Goal: Task Accomplishment & Management: Manage account settings

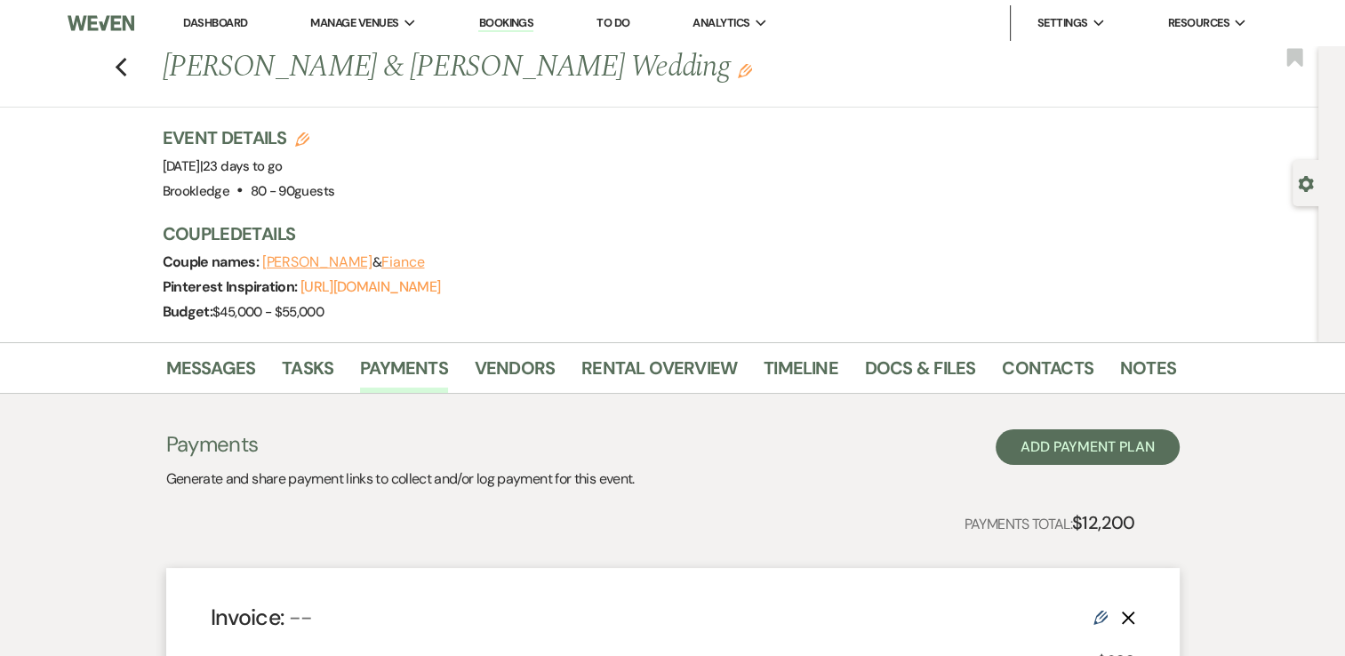
click at [206, 24] on link "Dashboard" at bounding box center [215, 22] width 64 height 15
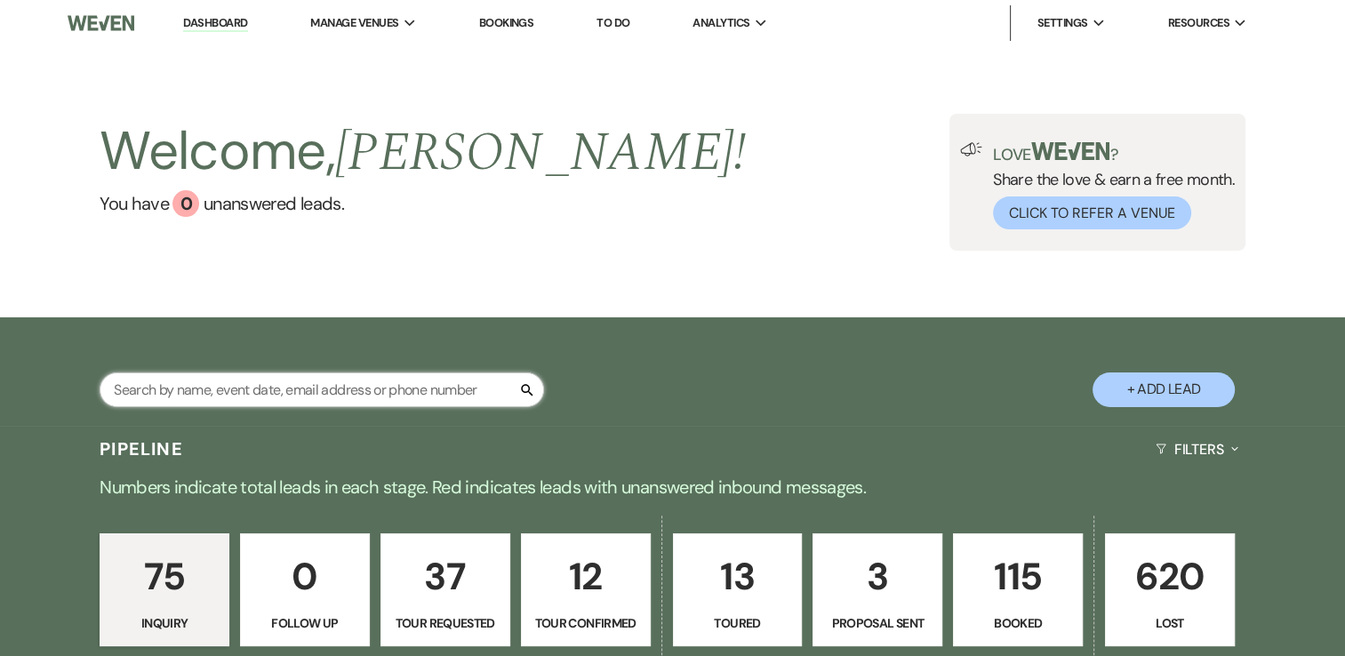
click at [397, 395] on input "text" at bounding box center [322, 389] width 444 height 35
type input "autumn"
select select "4"
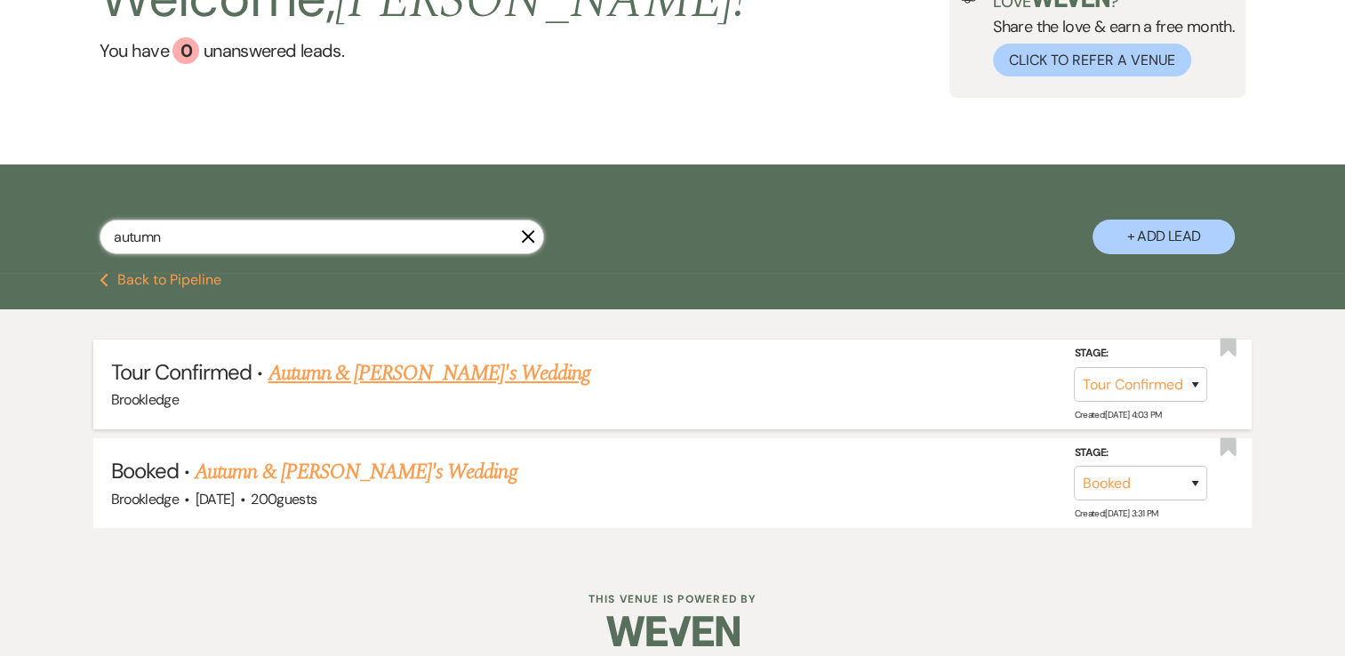
scroll to position [167, 0]
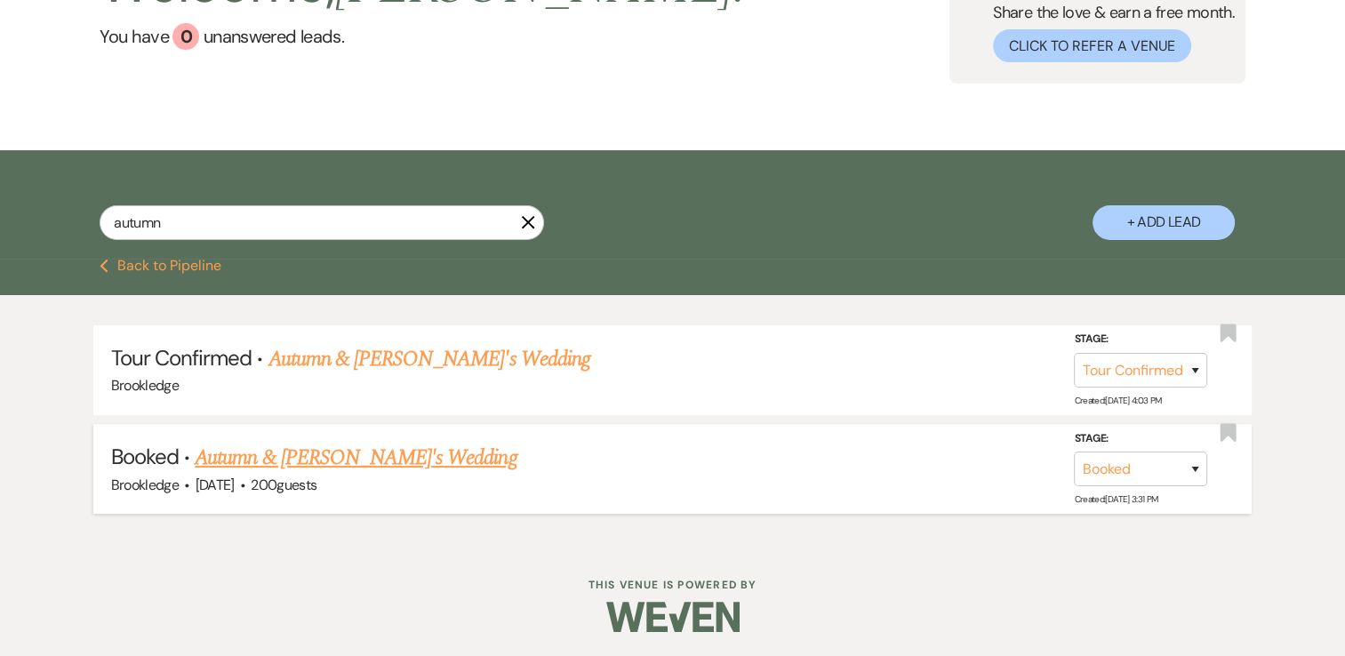
click at [348, 454] on link "Autumn & [PERSON_NAME]'s Wedding" at bounding box center [356, 458] width 322 height 32
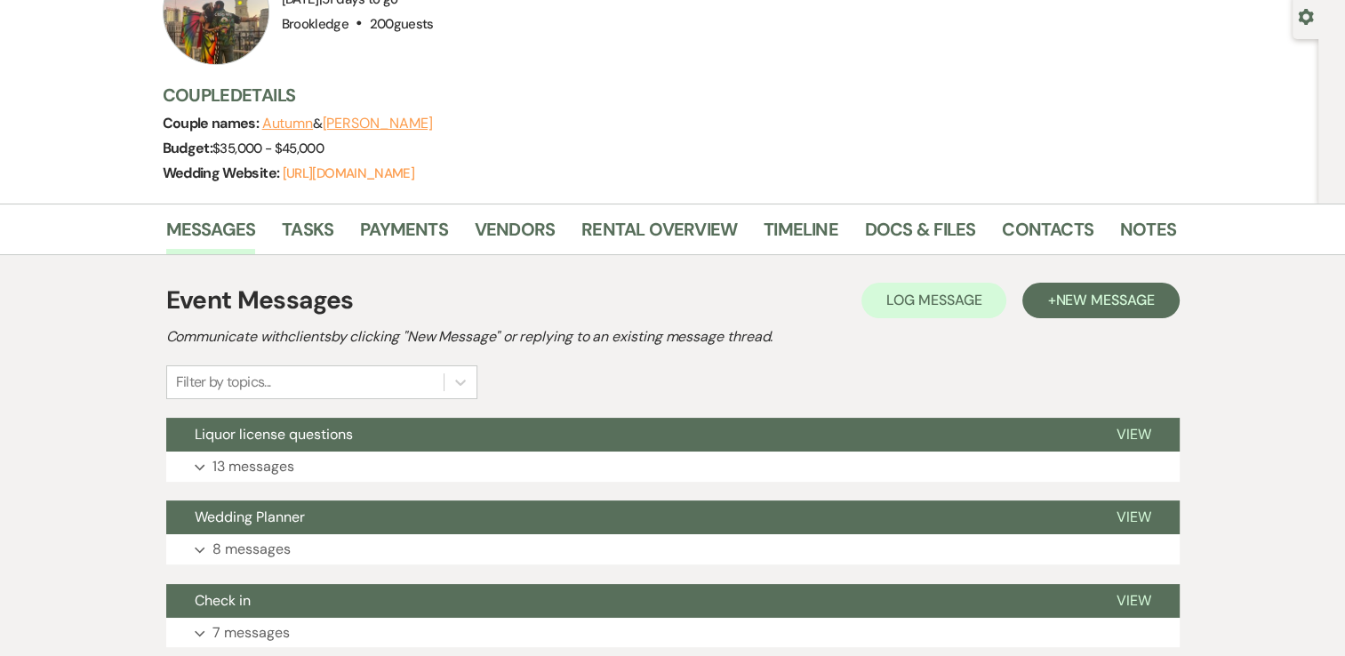
scroll to position [78, 0]
